Goal: Check status: Check status

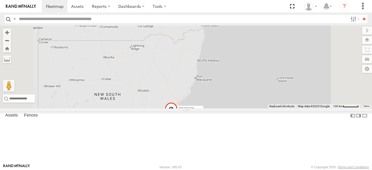
click at [280, 66] on div "[PERSON_NAME] - 360NA6 [GEOGRAPHIC_DATA] 15" at bounding box center [186, 67] width 372 height 83
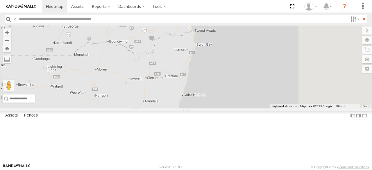
drag, startPoint x: 282, startPoint y: 63, endPoint x: 262, endPoint y: 96, distance: 38.7
click at [262, 96] on div "[PERSON_NAME] - 360NA6 [GEOGRAPHIC_DATA] 8 2 5" at bounding box center [186, 67] width 372 height 83
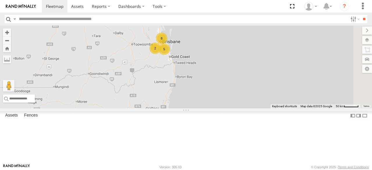
click at [253, 76] on div "[PERSON_NAME] - 360NA6 [GEOGRAPHIC_DATA] 8 2 5" at bounding box center [186, 67] width 372 height 83
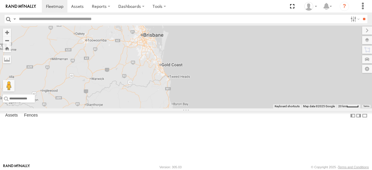
click at [235, 94] on div "[PERSON_NAME] - 360NA6 [GEOGRAPHIC_DATA]" at bounding box center [186, 67] width 372 height 83
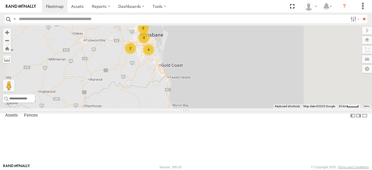
click at [235, 94] on div "[PERSON_NAME] - 360NA6 [GEOGRAPHIC_DATA] 5 2 4 4" at bounding box center [186, 67] width 372 height 83
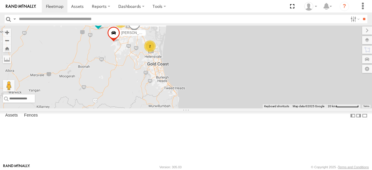
click at [229, 84] on div "[PERSON_NAME] - 360NA6 NSW [PERSON_NAME] B - Corolla [PERSON_NAME] - 347FB3 3 3…" at bounding box center [186, 67] width 372 height 83
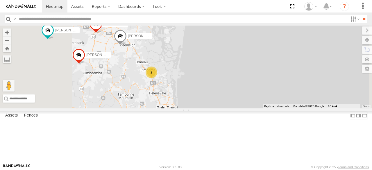
drag, startPoint x: 199, startPoint y: 65, endPoint x: 206, endPoint y: 102, distance: 38.0
click at [206, 102] on div "[PERSON_NAME] - 360NA6 NSW [PERSON_NAME] B - Corolla [PERSON_NAME] - 347FB3 [PE…" at bounding box center [186, 67] width 372 height 83
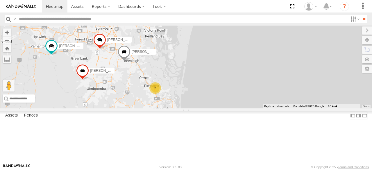
click at [206, 102] on div "[PERSON_NAME] - 360NA6 NSW [PERSON_NAME] B - Corolla [PERSON_NAME] - 347FB3 [PE…" at bounding box center [186, 67] width 372 height 83
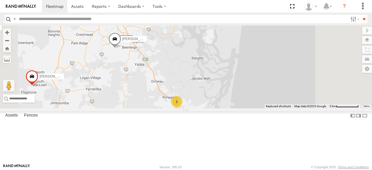
click at [121, 48] on span at bounding box center [114, 40] width 13 height 16
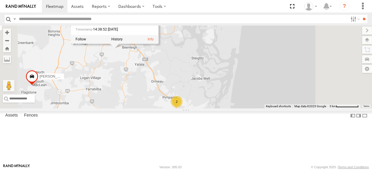
click at [121, 48] on span at bounding box center [114, 40] width 13 height 16
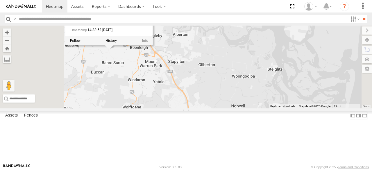
click at [191, 76] on div "[PERSON_NAME] - 360NA6 NSW [PERSON_NAME] B - Corolla [PERSON_NAME] - 347FB3 [PE…" at bounding box center [186, 67] width 372 height 83
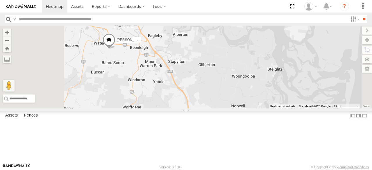
click at [191, 76] on div "[PERSON_NAME] - 360NA6 NSW [PERSON_NAME] B - Corolla [PERSON_NAME] - 347FB3 [PE…" at bounding box center [186, 67] width 372 height 83
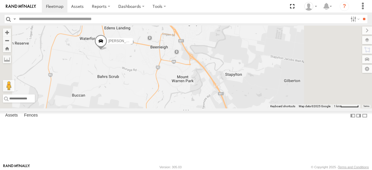
click at [177, 81] on div "[PERSON_NAME] - 360NA6 NSW [PERSON_NAME] B - Corolla [PERSON_NAME] - 347FB3 [PE…" at bounding box center [186, 67] width 372 height 83
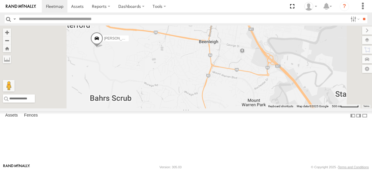
click at [173, 78] on div "[PERSON_NAME] - 360NA6 NSW [PERSON_NAME] B - Corolla [PERSON_NAME] - 347FB3 [PE…" at bounding box center [186, 67] width 372 height 83
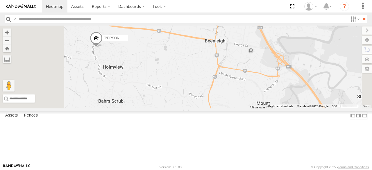
click at [173, 78] on div "[PERSON_NAME] - 360NA6 NSW [PERSON_NAME] B - Corolla [PERSON_NAME] - 347FB3 [PE…" at bounding box center [186, 67] width 372 height 83
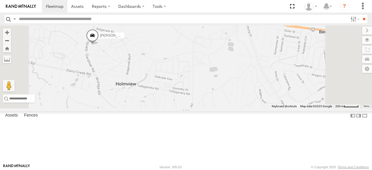
click at [170, 75] on div "[PERSON_NAME] - 360NA6 NSW [PERSON_NAME] B - Corolla [PERSON_NAME] - 347FB3 [PE…" at bounding box center [186, 67] width 372 height 83
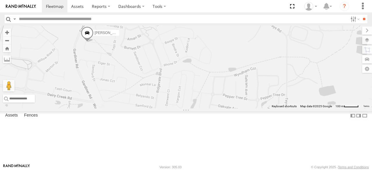
click at [166, 74] on div "[PERSON_NAME] - 360NA6 NSW [PERSON_NAME] B - Corolla [PERSON_NAME] - 347FB3 [PE…" at bounding box center [186, 67] width 372 height 83
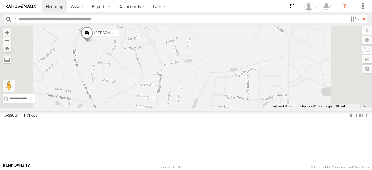
click at [166, 74] on div "[PERSON_NAME] - 360NA6 NSW [PERSON_NAME] B - Corolla [PERSON_NAME] - 347FB3 [PE…" at bounding box center [186, 67] width 372 height 83
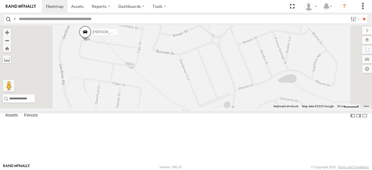
drag, startPoint x: 163, startPoint y: 73, endPoint x: 169, endPoint y: 78, distance: 7.7
click at [169, 78] on div "[PERSON_NAME] - 360NA6 NSW [PERSON_NAME] B - Corolla [PERSON_NAME] - 347FB3 [PE…" at bounding box center [186, 67] width 372 height 83
